Goal: Find specific page/section: Find specific page/section

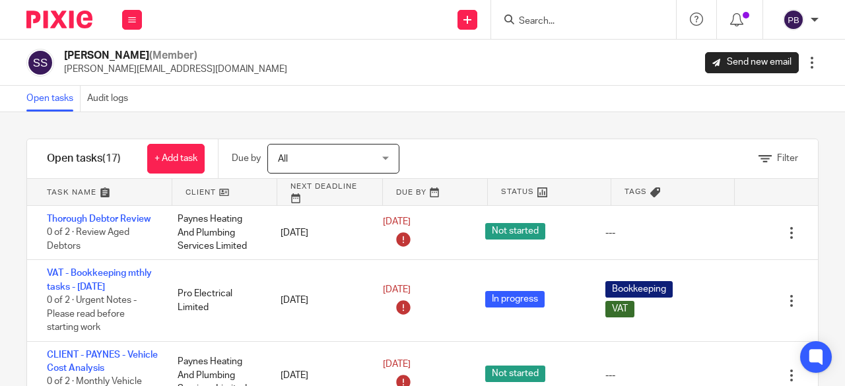
scroll to position [1102, 0]
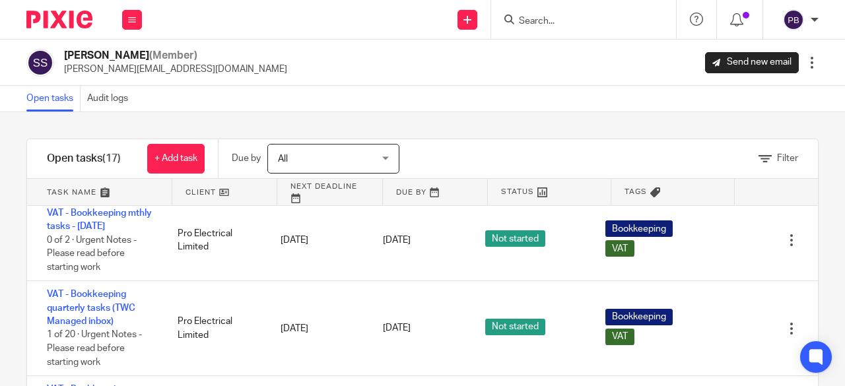
click at [547, 23] on input "Search" at bounding box center [577, 22] width 119 height 12
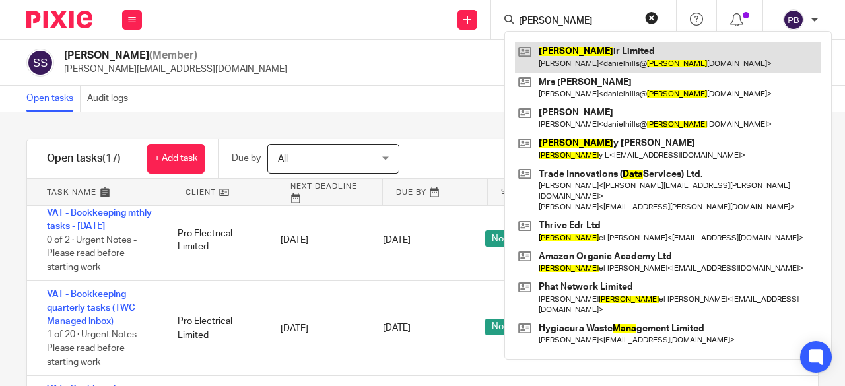
type input "dana"
click at [588, 55] on link at bounding box center [668, 57] width 306 height 30
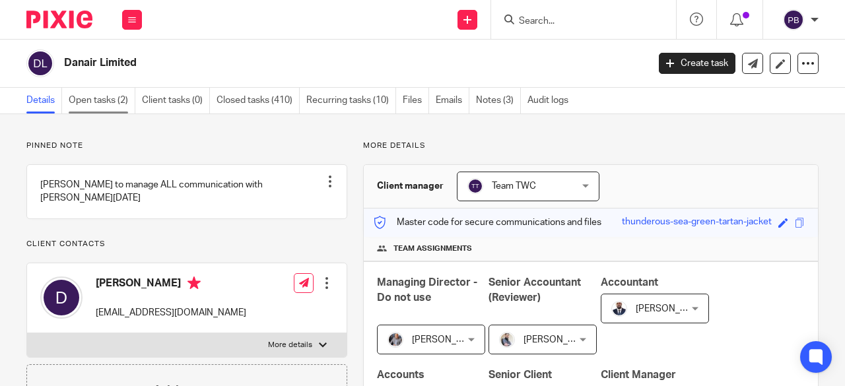
click at [102, 105] on link "Open tasks (2)" at bounding box center [102, 101] width 67 height 26
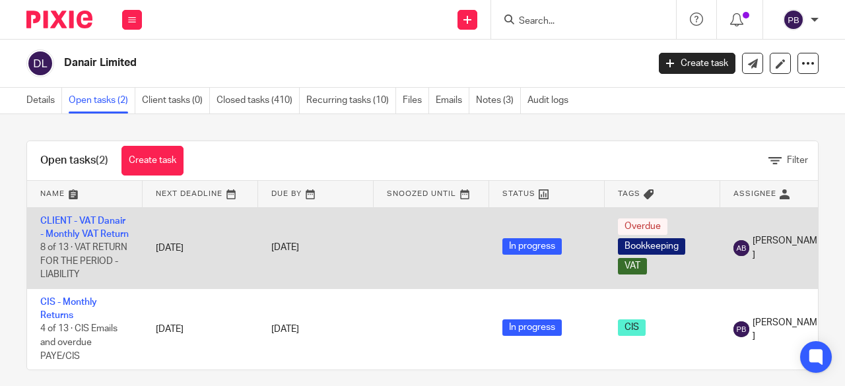
scroll to position [33, 0]
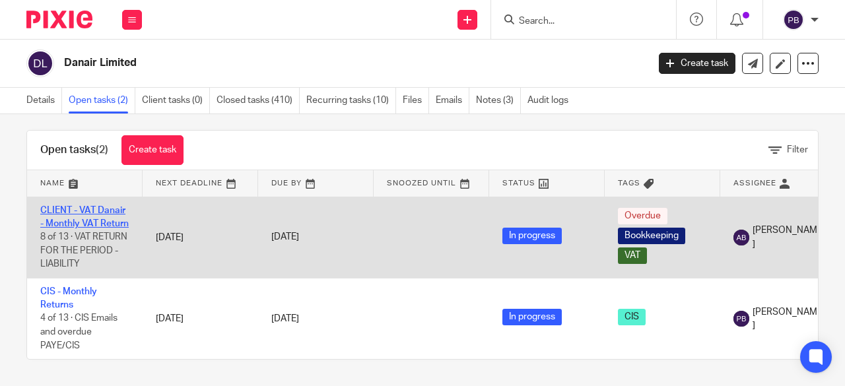
click at [63, 206] on link "CLIENT - VAT Danair - Monthly VAT Return" at bounding box center [84, 217] width 88 height 22
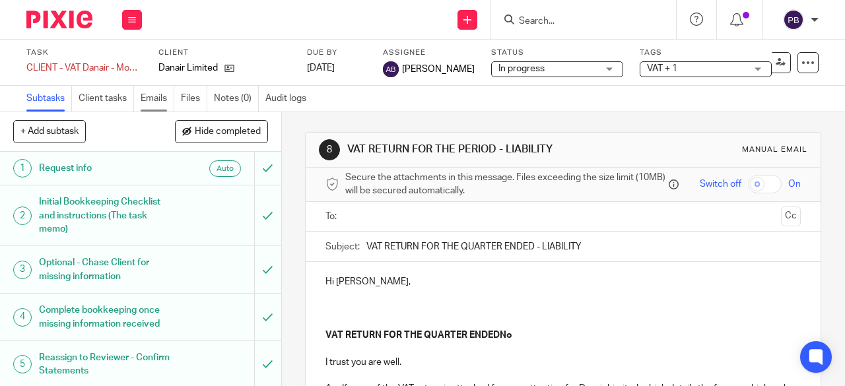
click at [158, 99] on link "Emails" at bounding box center [158, 99] width 34 height 26
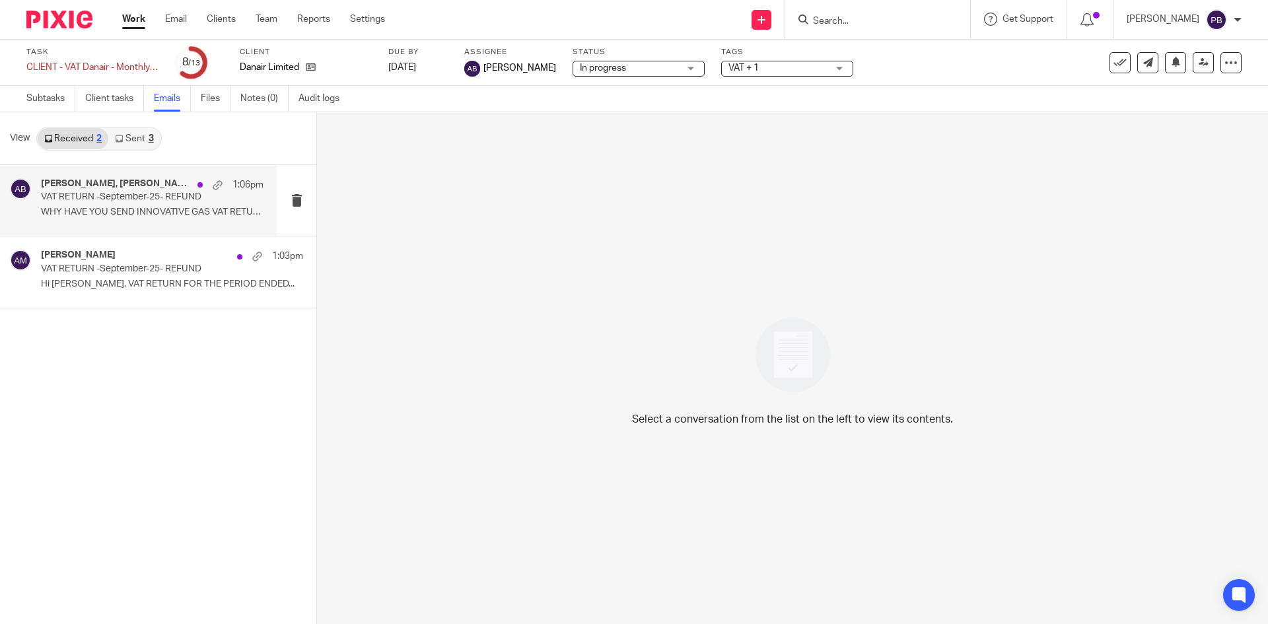
click at [89, 197] on p "VAT RETURN -September-25- REFUND" at bounding box center [130, 197] width 178 height 11
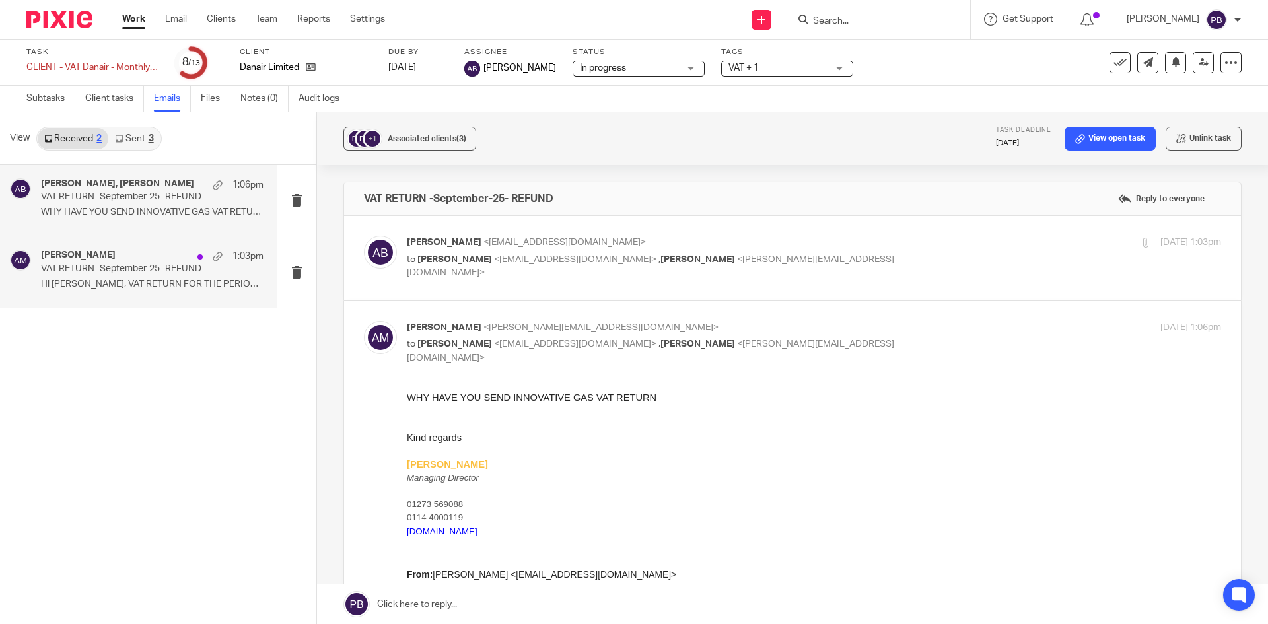
click at [114, 282] on p "Hi [PERSON_NAME], VAT RETURN FOR THE PERIOD ENDED..." at bounding box center [152, 284] width 223 height 11
click at [116, 270] on p "VAT RETURN -September-25- REFUND" at bounding box center [130, 268] width 178 height 11
